Goal: Task Accomplishment & Management: Complete application form

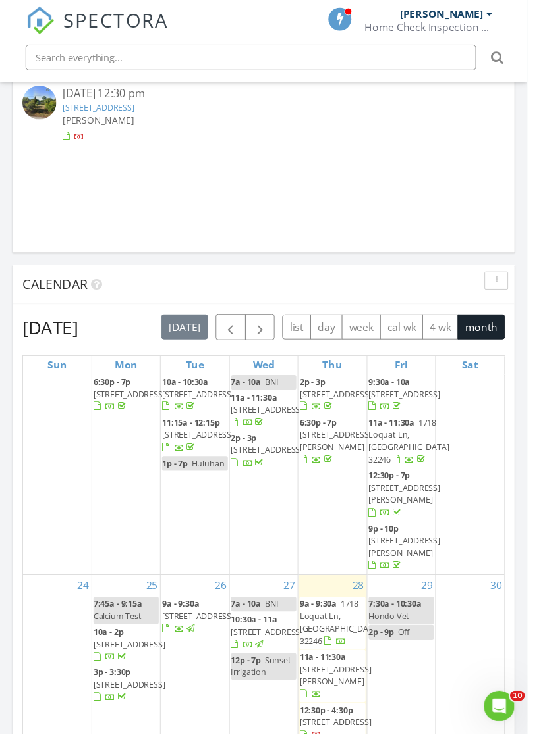
scroll to position [861, 0]
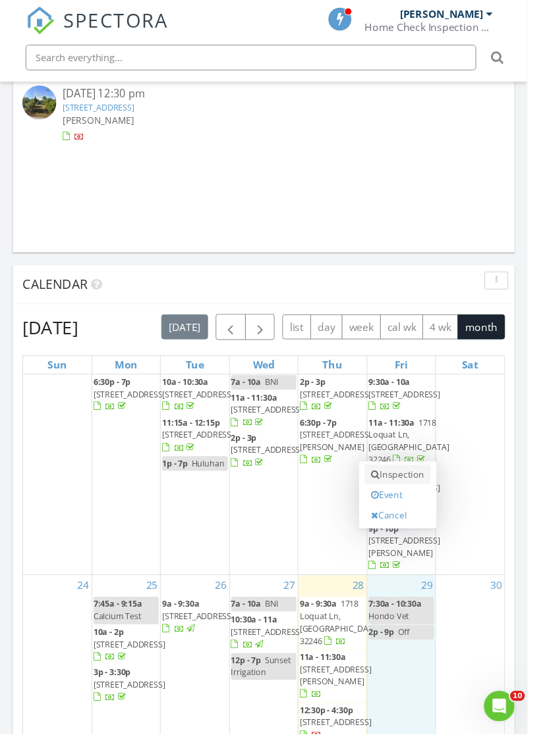
click at [422, 479] on link "Inspection" at bounding box center [409, 489] width 68 height 21
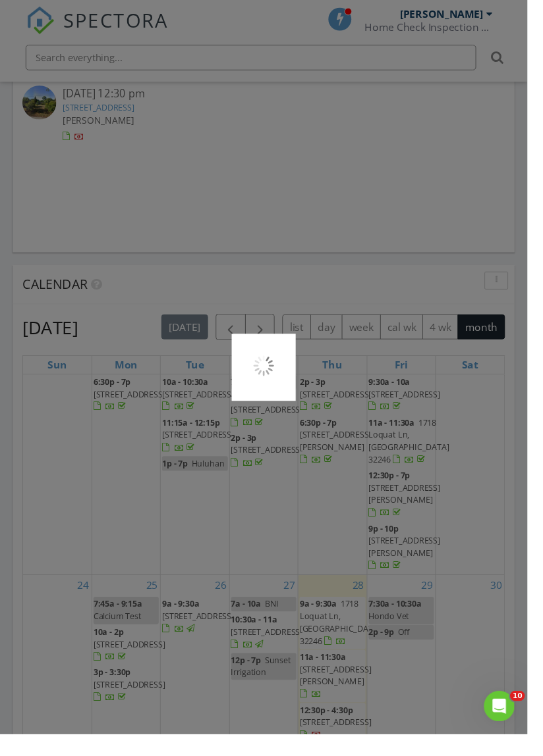
scroll to position [1230, 0]
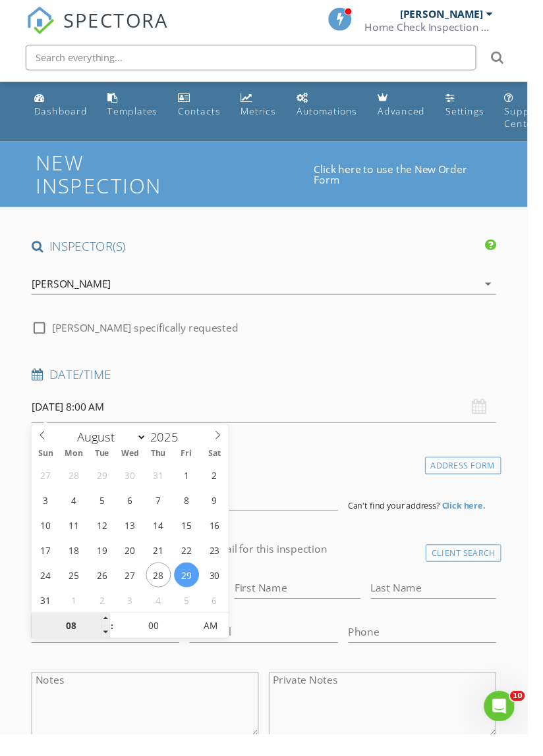
click at [67, 641] on input "08" at bounding box center [72, 645] width 81 height 26
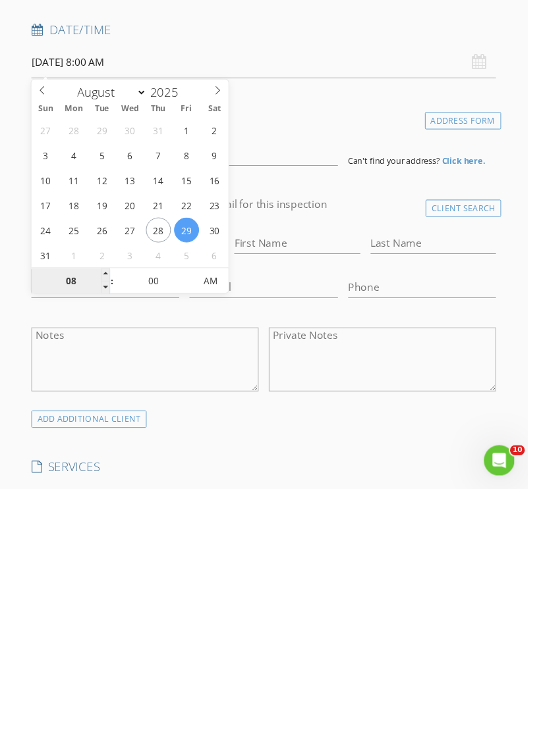
scroll to position [128, 0]
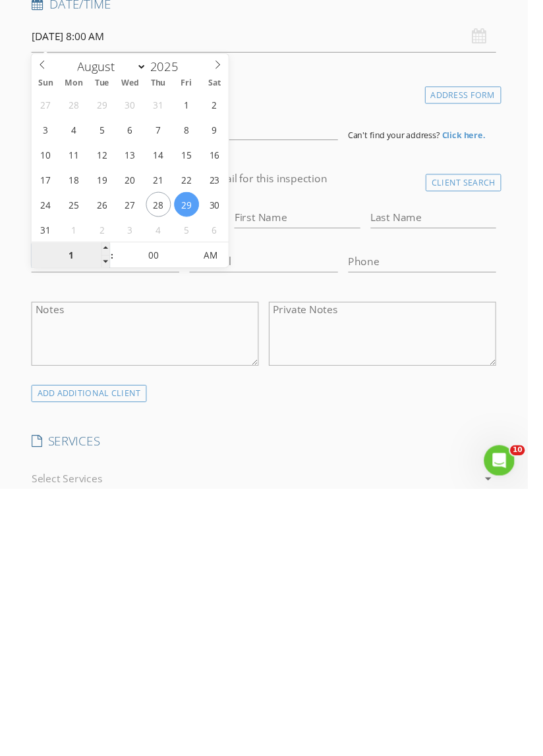
type input "11"
type input "08/29/2025 11:00 AM"
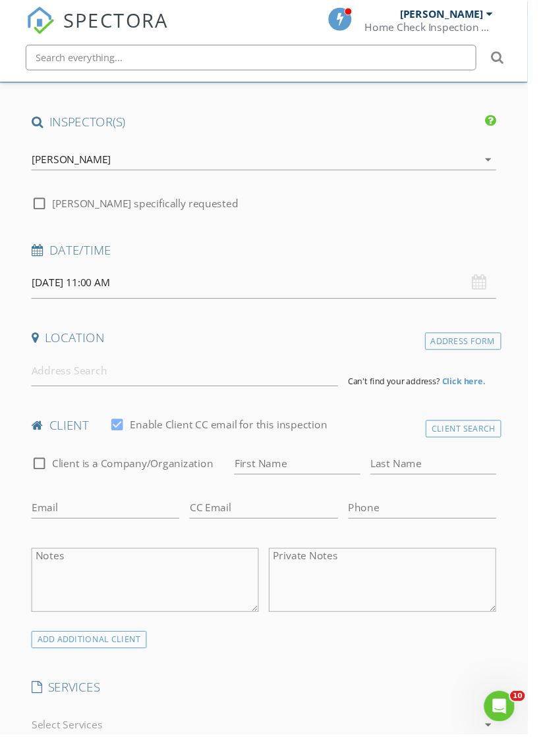
click at [301, 395] on input at bounding box center [189, 381] width 315 height 32
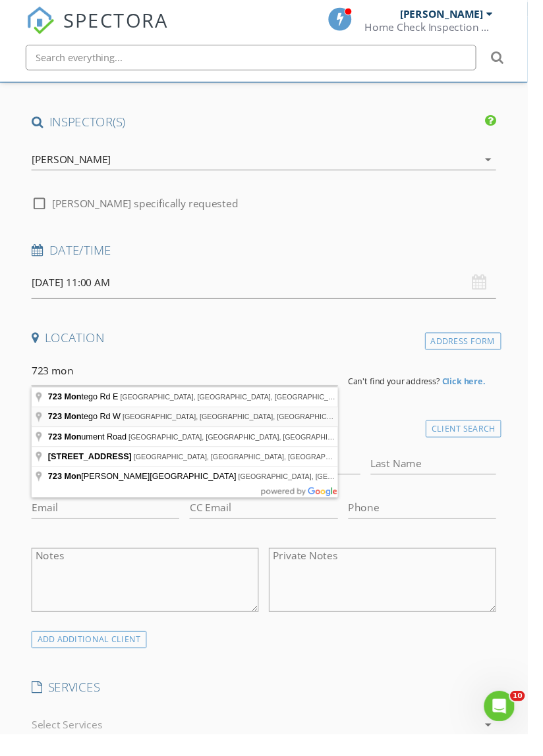
type input "723 Montego Rd W, Jacksonville, FL, USA"
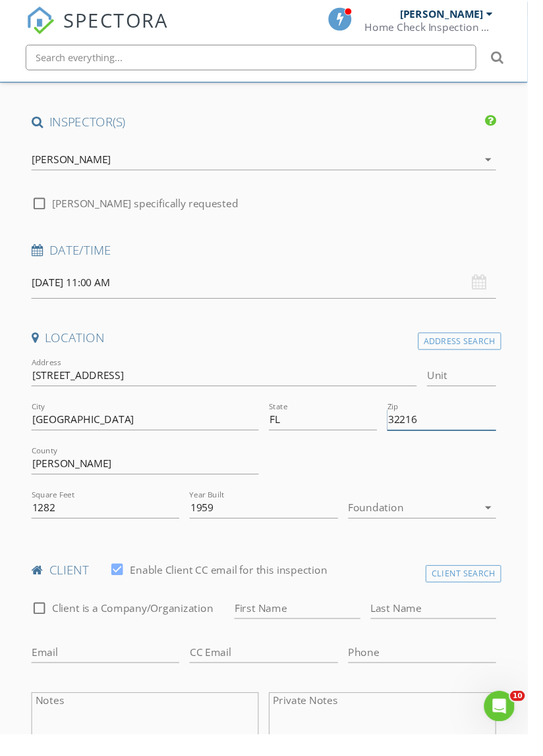
click at [477, 438] on input "32216" at bounding box center [453, 432] width 111 height 22
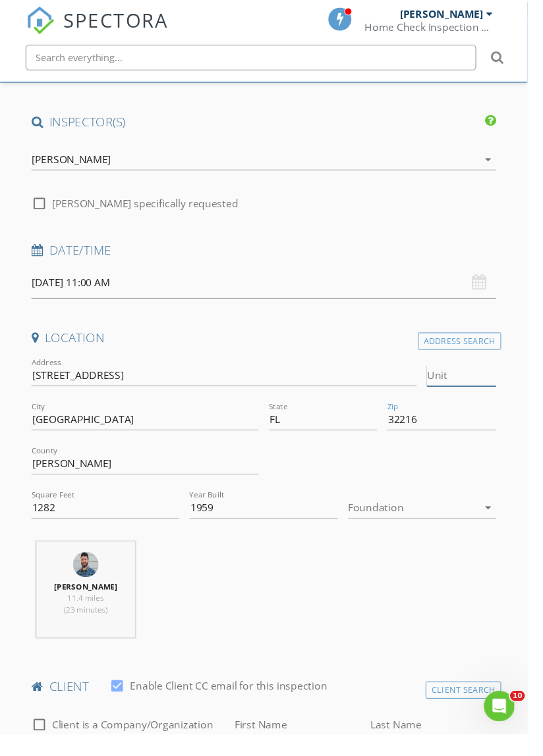
click at [506, 376] on input "Unit" at bounding box center [474, 387] width 71 height 22
click at [340, 354] on h4 "Location" at bounding box center [271, 347] width 478 height 17
click at [455, 523] on div at bounding box center [425, 522] width 134 height 21
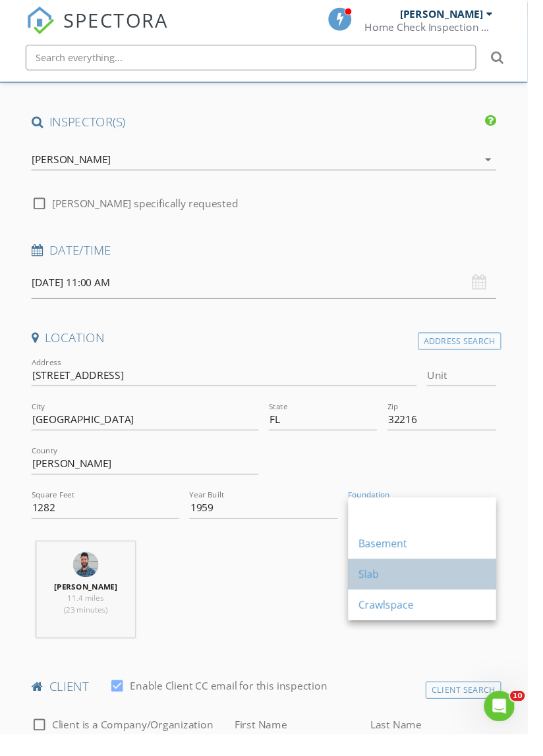
click at [392, 595] on div "Slab" at bounding box center [434, 591] width 131 height 16
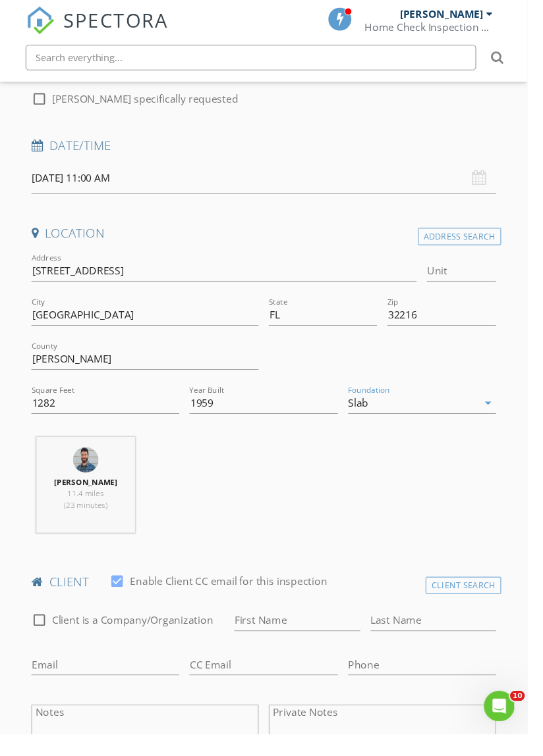
scroll to position [242, 0]
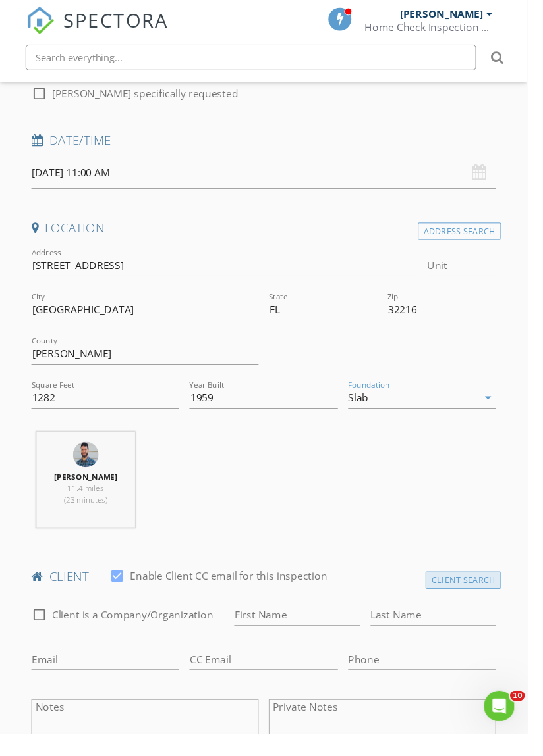
click at [495, 600] on div "Client Search" at bounding box center [477, 598] width 78 height 18
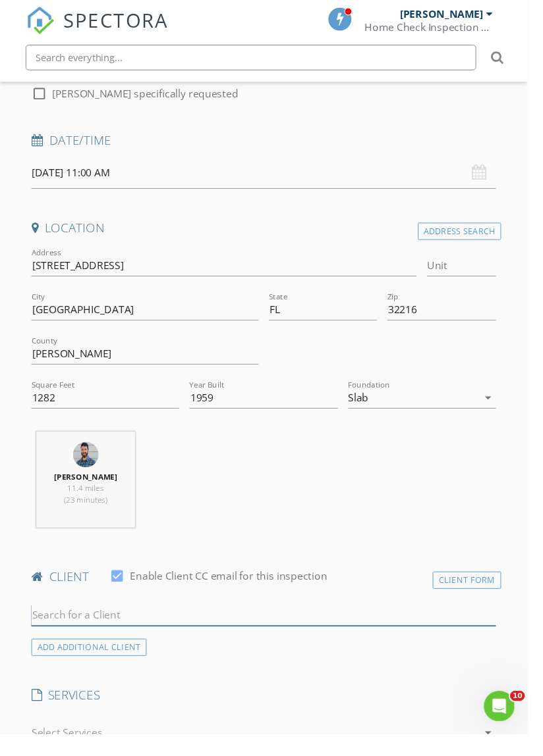
click at [318, 628] on input "text" at bounding box center [271, 634] width 478 height 22
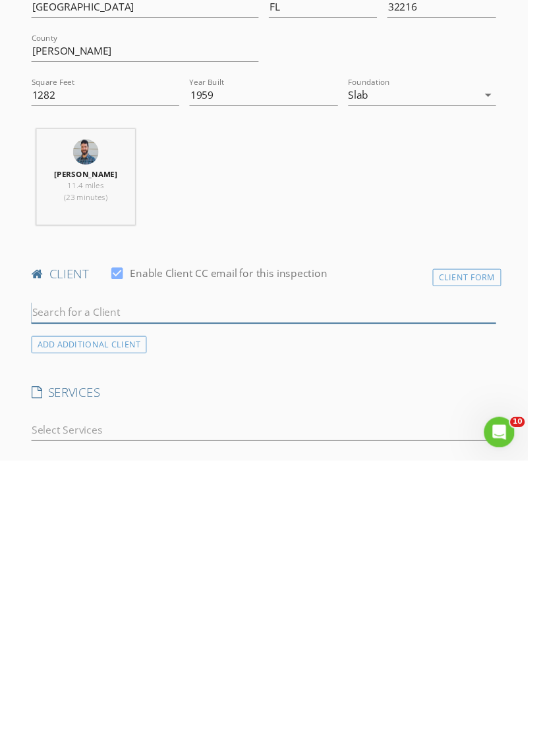
scroll to position [342, 0]
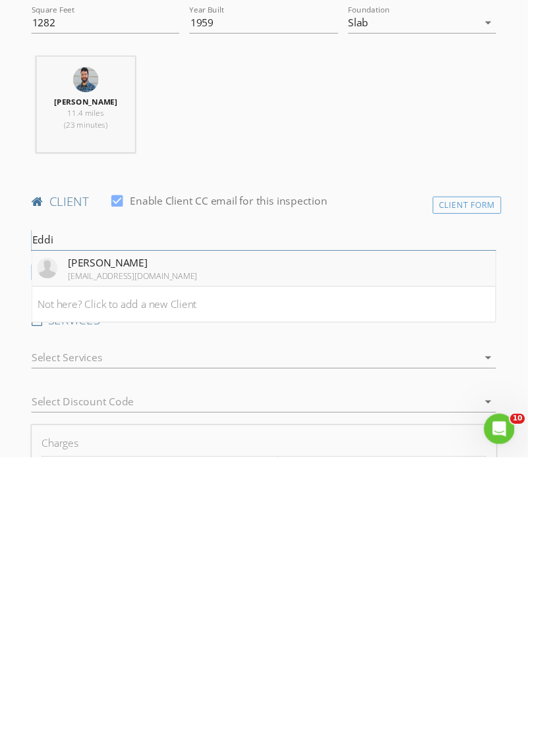
type input "Eddi"
click at [223, 554] on li "Eddie Vidal jeddiesproservice@gmail.com" at bounding box center [271, 562] width 477 height 37
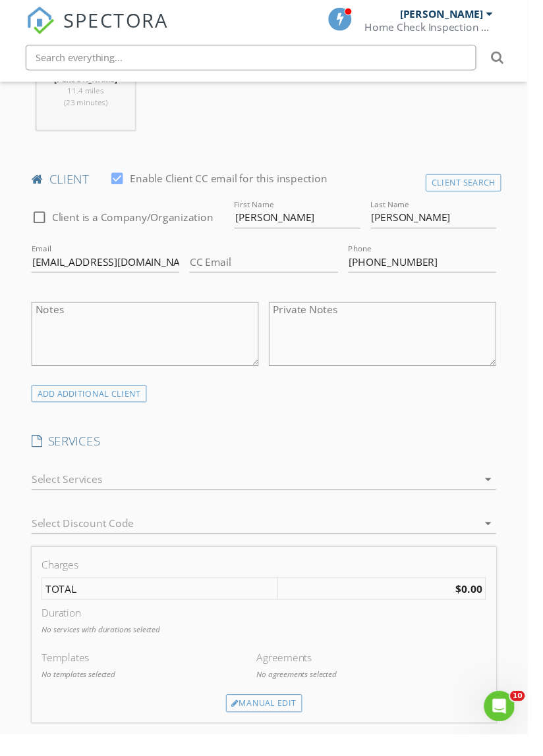
scroll to position [654, 0]
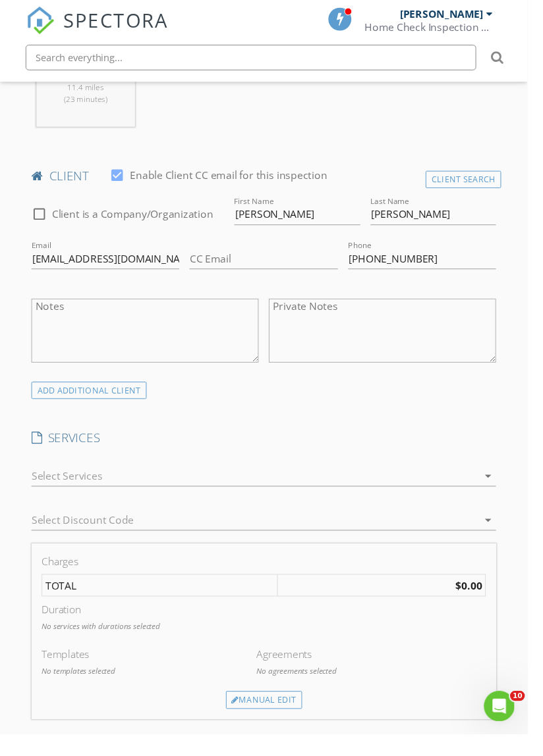
click at [422, 495] on div at bounding box center [262, 489] width 460 height 21
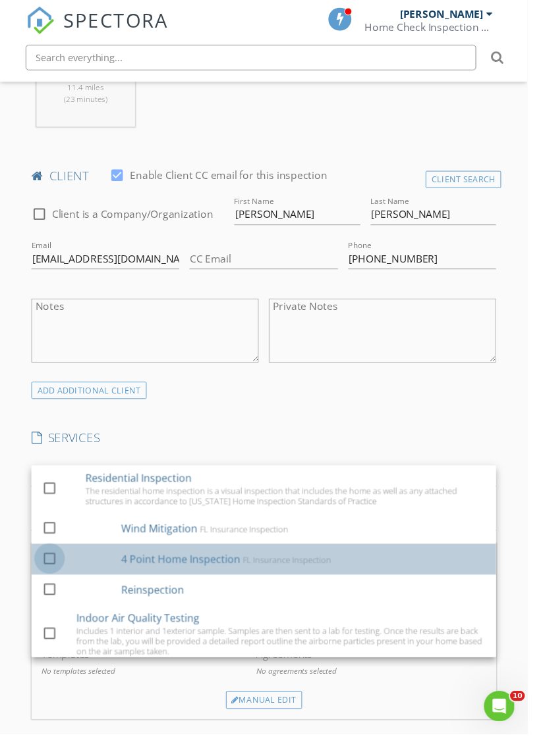
click at [50, 574] on div at bounding box center [51, 575] width 22 height 22
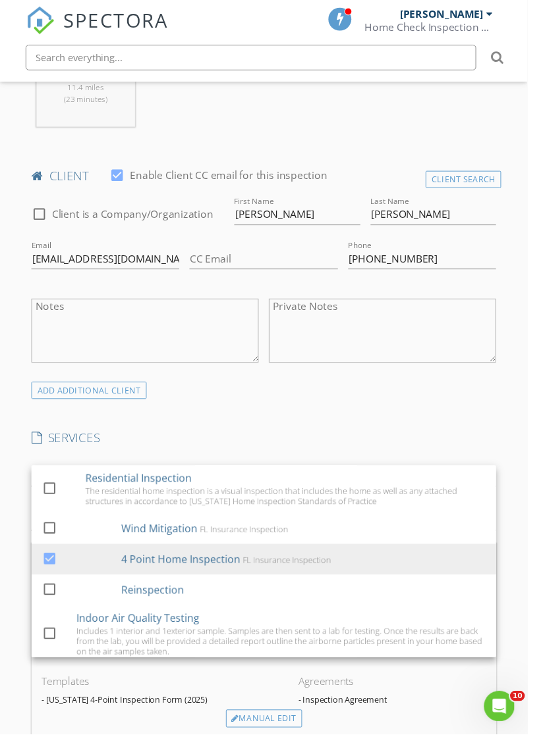
click at [416, 452] on h4 "SERVICES" at bounding box center [271, 450] width 478 height 17
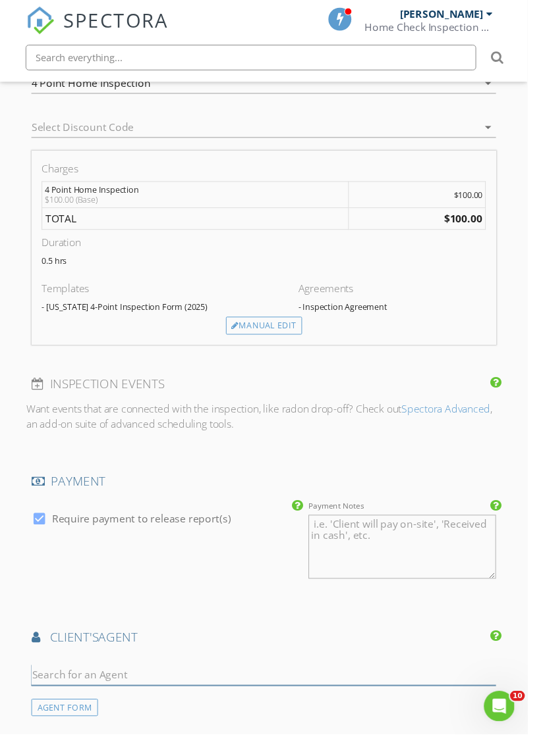
click at [248, 697] on input "text" at bounding box center [271, 696] width 478 height 22
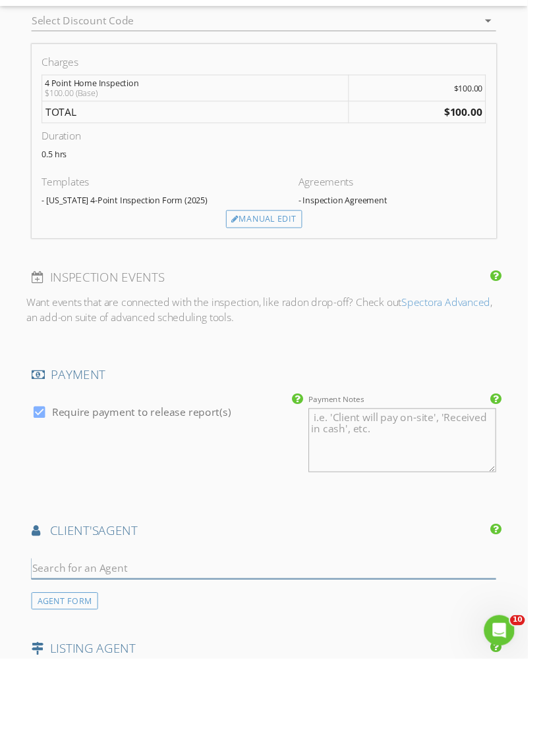
scroll to position [1188, 0]
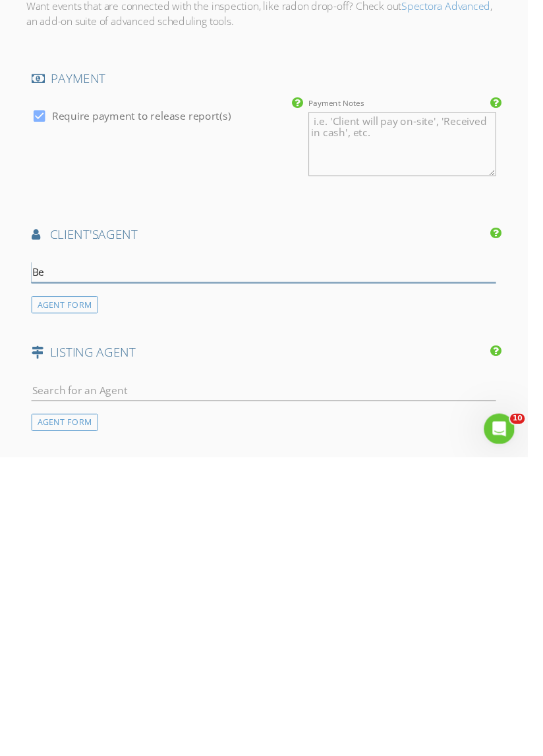
type input "Ben"
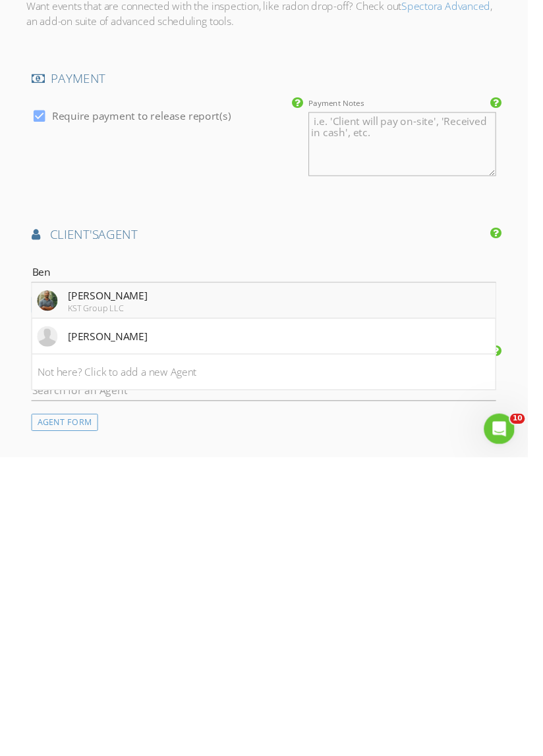
click at [357, 583] on li "Ben Bliss KST Group LLC" at bounding box center [271, 595] width 477 height 37
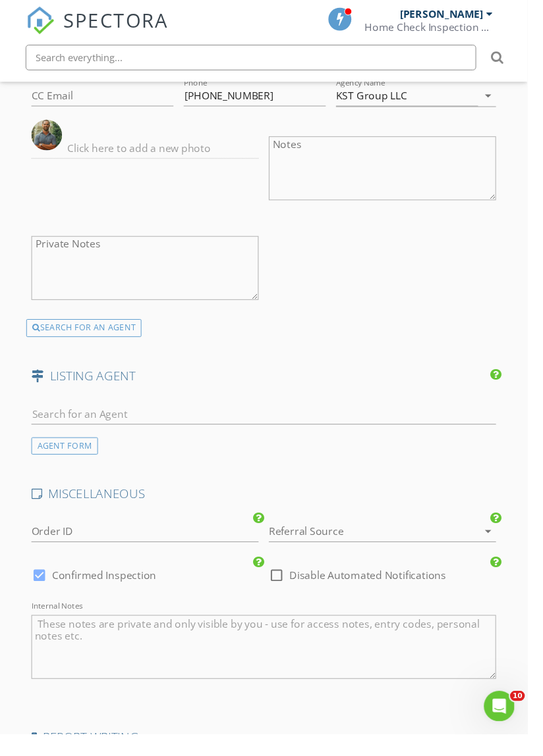
scroll to position [1815, 0]
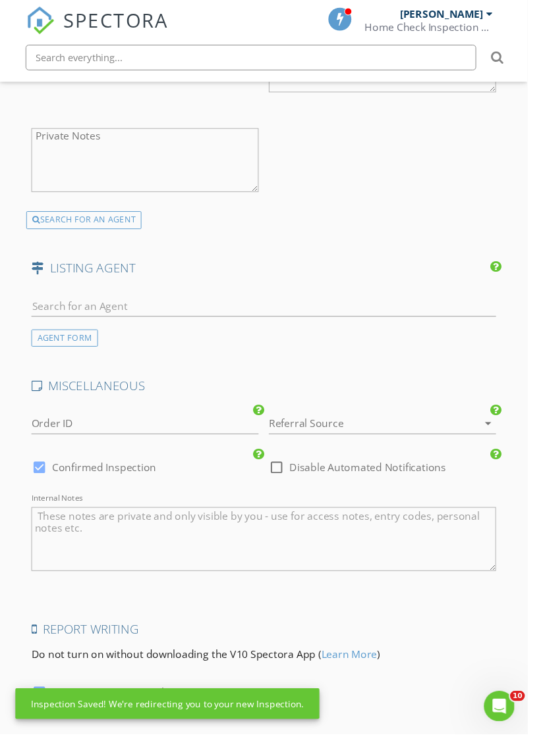
scroll to position [1871, 0]
